Goal: Task Accomplishment & Management: Complete application form

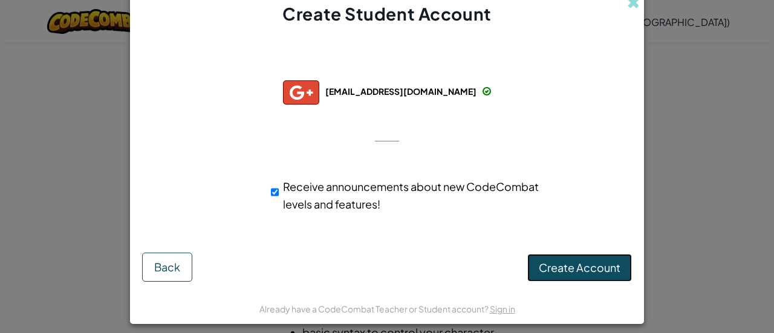
click at [565, 269] on span "Create Account" at bounding box center [580, 268] width 82 height 14
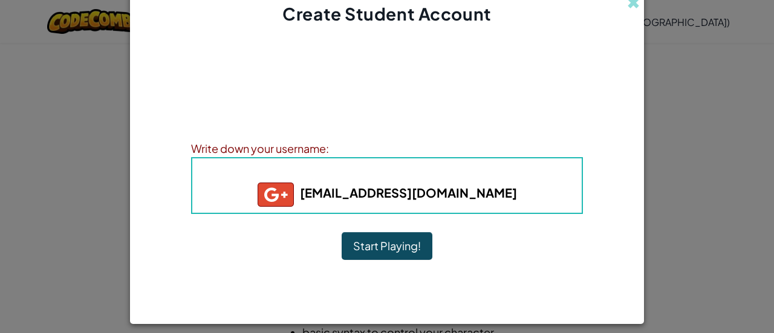
click at [565, 269] on div "Account Created! Write down your information so that you don't forget it. Your …" at bounding box center [387, 159] width 392 height 243
click at [393, 246] on button "Start Playing!" at bounding box center [387, 246] width 91 height 28
